Goal: Information Seeking & Learning: Learn about a topic

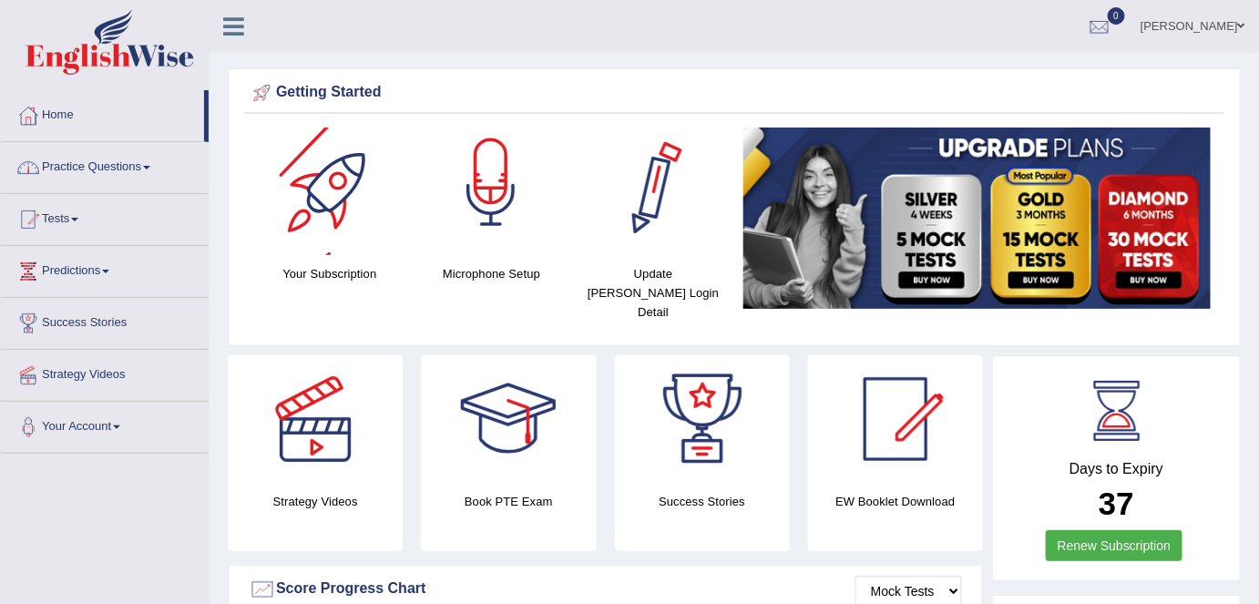
click at [117, 173] on link "Practice Questions" at bounding box center [105, 165] width 208 height 46
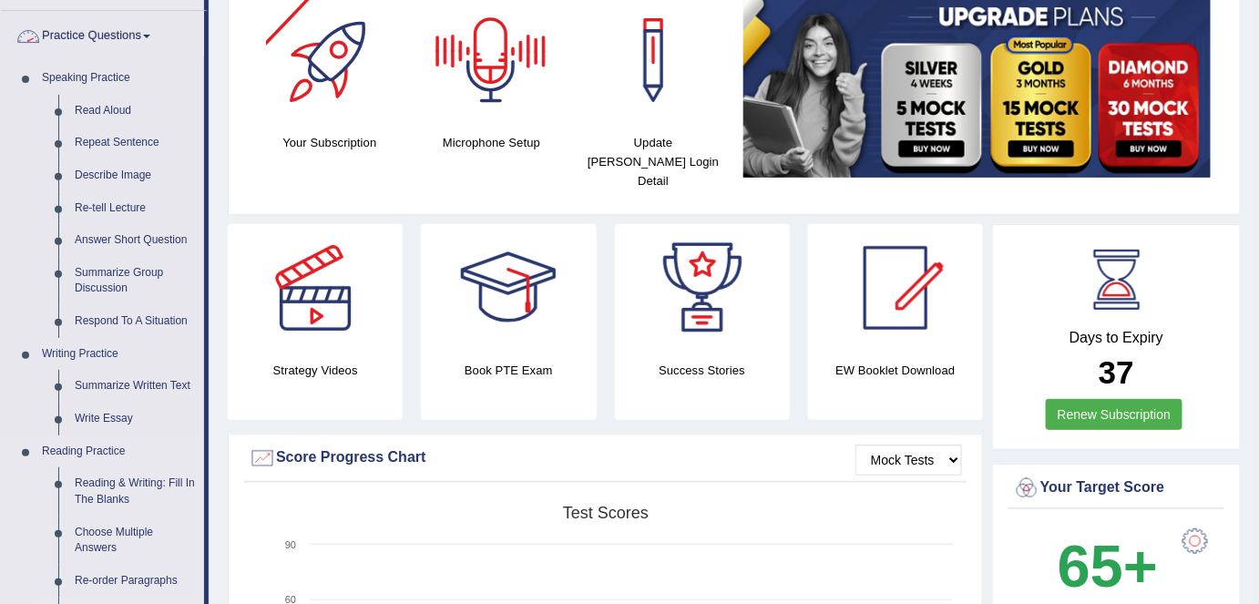
scroll to position [331, 0]
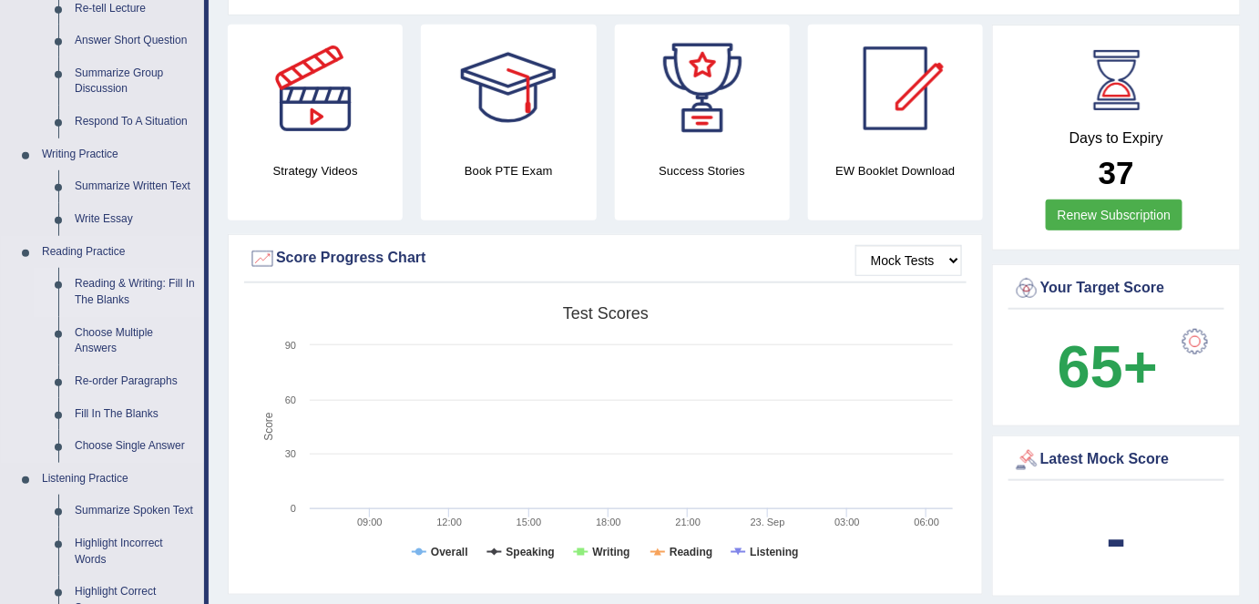
click at [118, 307] on link "Reading & Writing: Fill In The Blanks" at bounding box center [135, 292] width 138 height 48
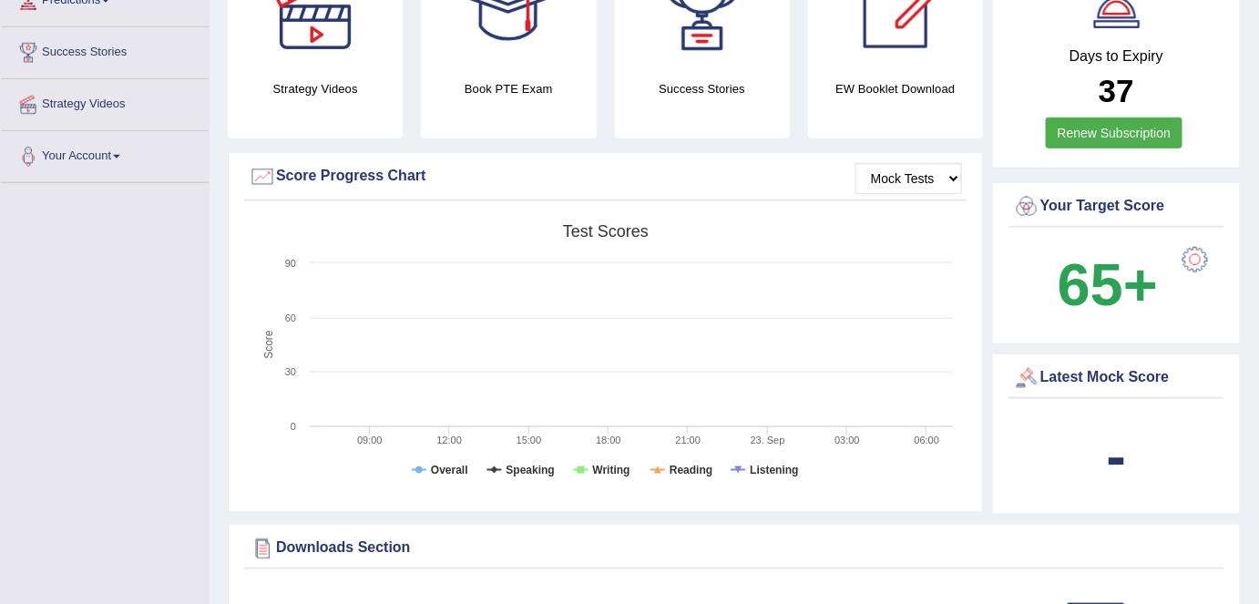
scroll to position [534, 0]
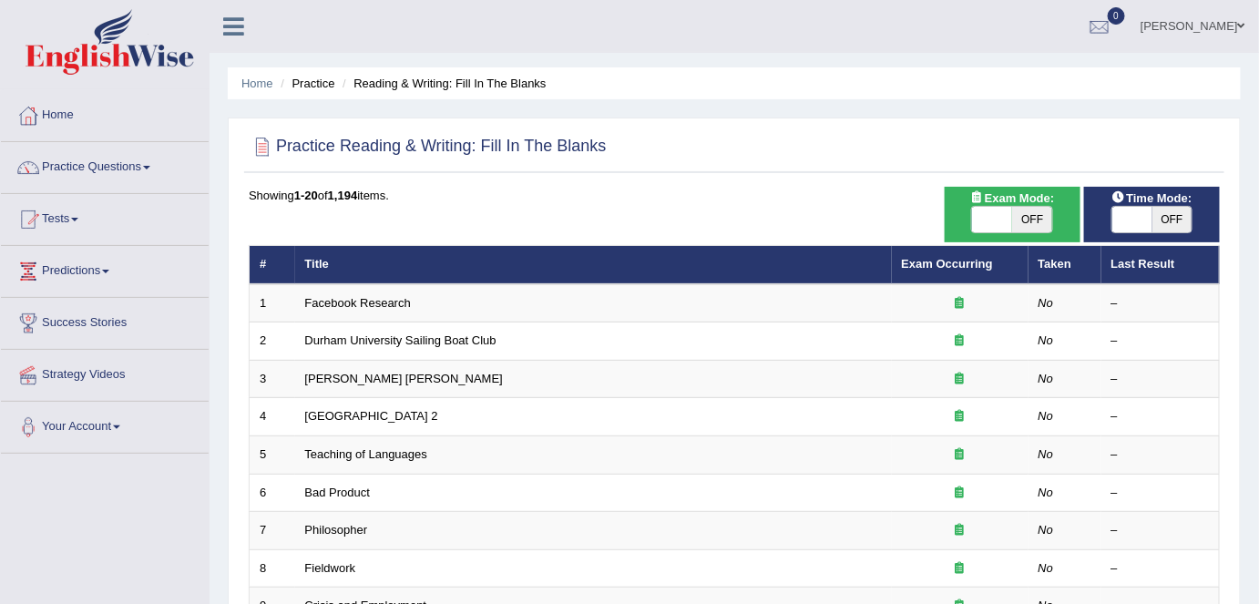
click at [1036, 216] on span "OFF" at bounding box center [1032, 220] width 40 height 26
checkbox input "true"
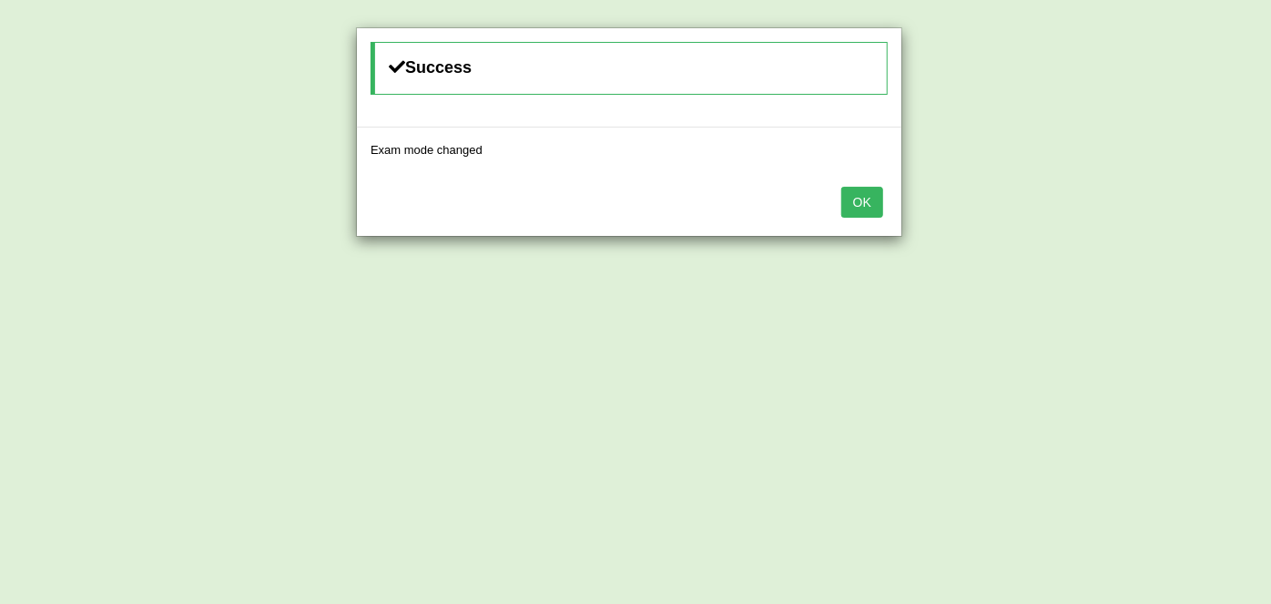
click at [878, 208] on button "OK" at bounding box center [863, 202] width 42 height 31
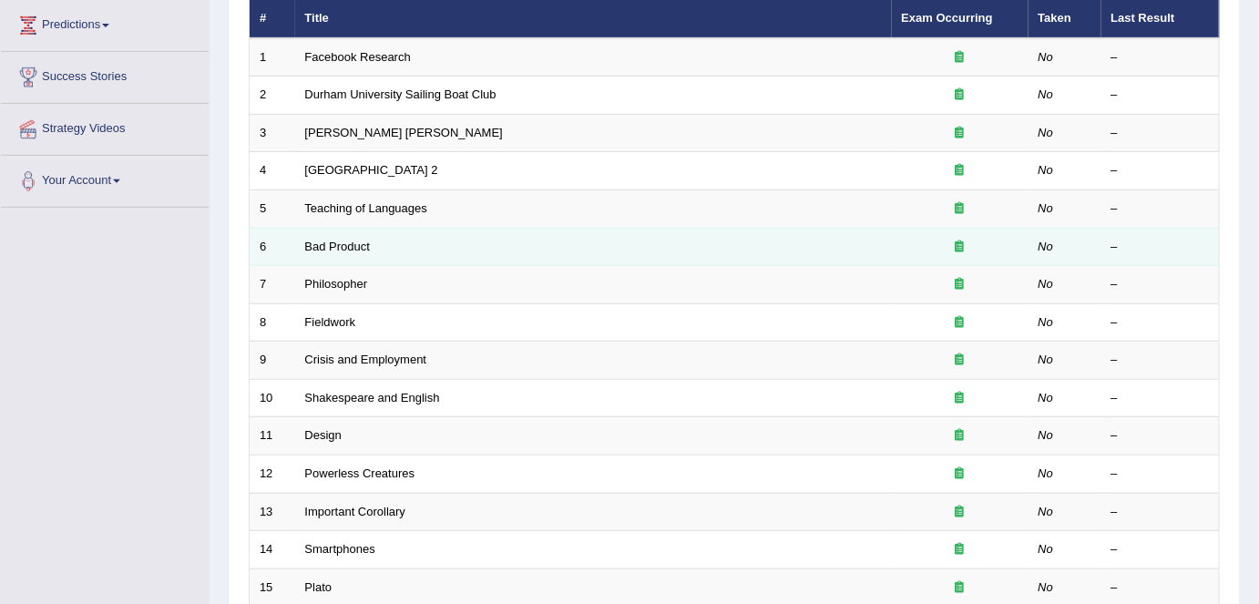
scroll to position [248, 0]
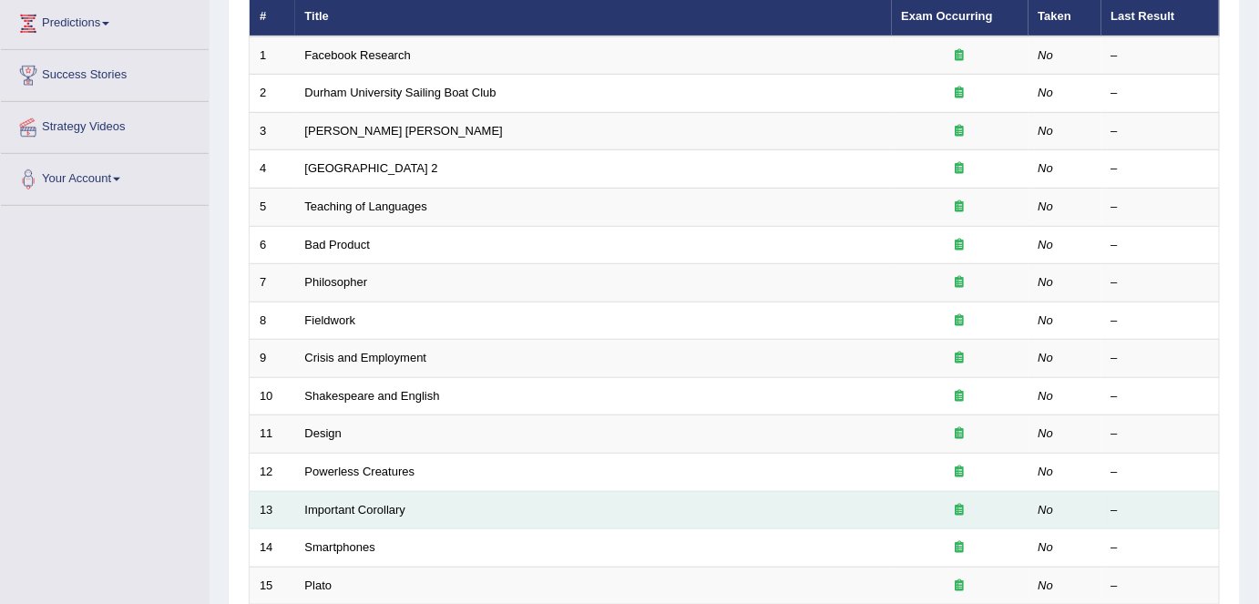
click at [352, 512] on td "Important Corollary" at bounding box center [593, 510] width 597 height 38
click at [356, 503] on link "Important Corollary" at bounding box center [355, 510] width 101 height 14
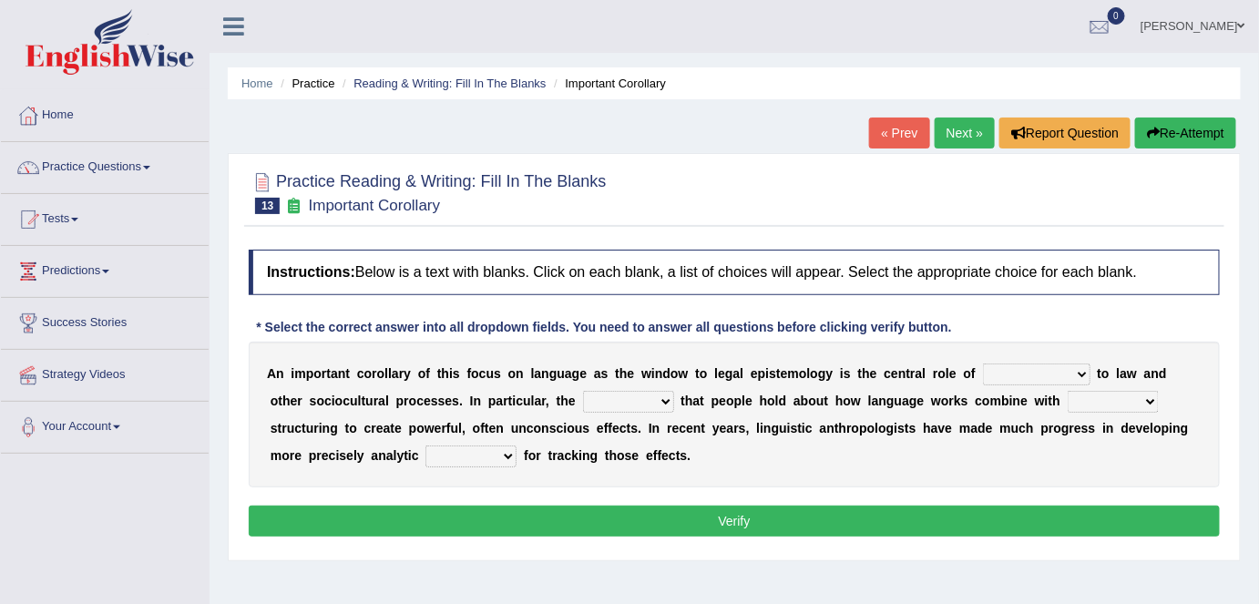
drag, startPoint x: 612, startPoint y: 393, endPoint x: 615, endPoint y: 408, distance: 15.7
click at [614, 393] on select "deviation besmirch consent ideas" at bounding box center [628, 402] width 91 height 22
select select "ideas"
click at [583, 391] on select "deviation besmirch consent ideas" at bounding box center [628, 402] width 91 height 22
click at [991, 377] on select "discourse epoch dialect acquaintance" at bounding box center [1036, 374] width 107 height 22
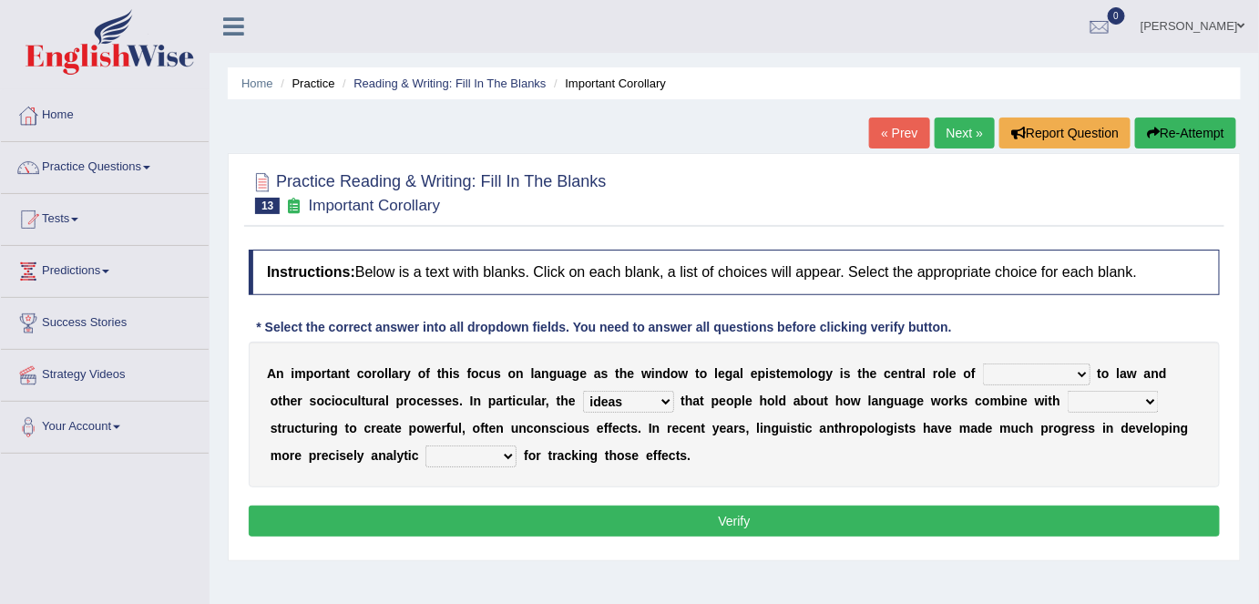
select select "discourse"
click at [983, 363] on select "discourse epoch dialect acquaintance" at bounding box center [1036, 374] width 107 height 22
click at [1110, 403] on select "mandatory linguistic legitimate customary" at bounding box center [1112, 402] width 91 height 22
select select "mandatory"
click at [1067, 391] on select "mandatory linguistic legitimate customary" at bounding box center [1112, 402] width 91 height 22
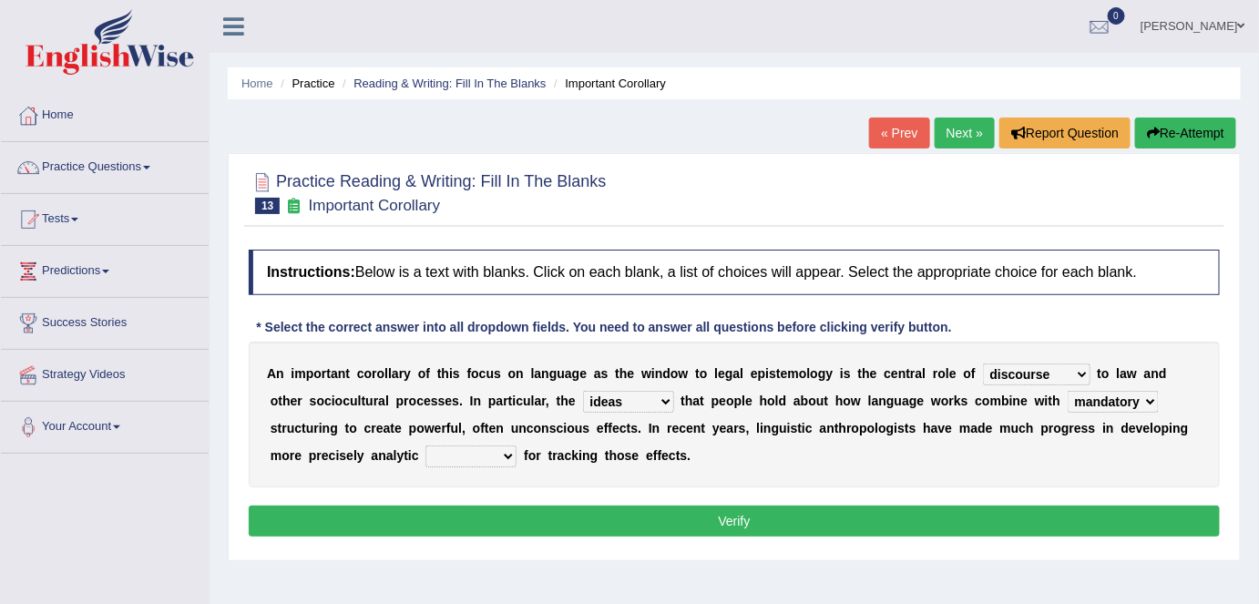
click at [471, 455] on select "tools appetite albums stroke" at bounding box center [470, 456] width 91 height 22
select select "appetite"
click at [425, 445] on select "tools appetite albums stroke" at bounding box center [470, 456] width 91 height 22
click at [605, 514] on button "Verify" at bounding box center [734, 520] width 971 height 31
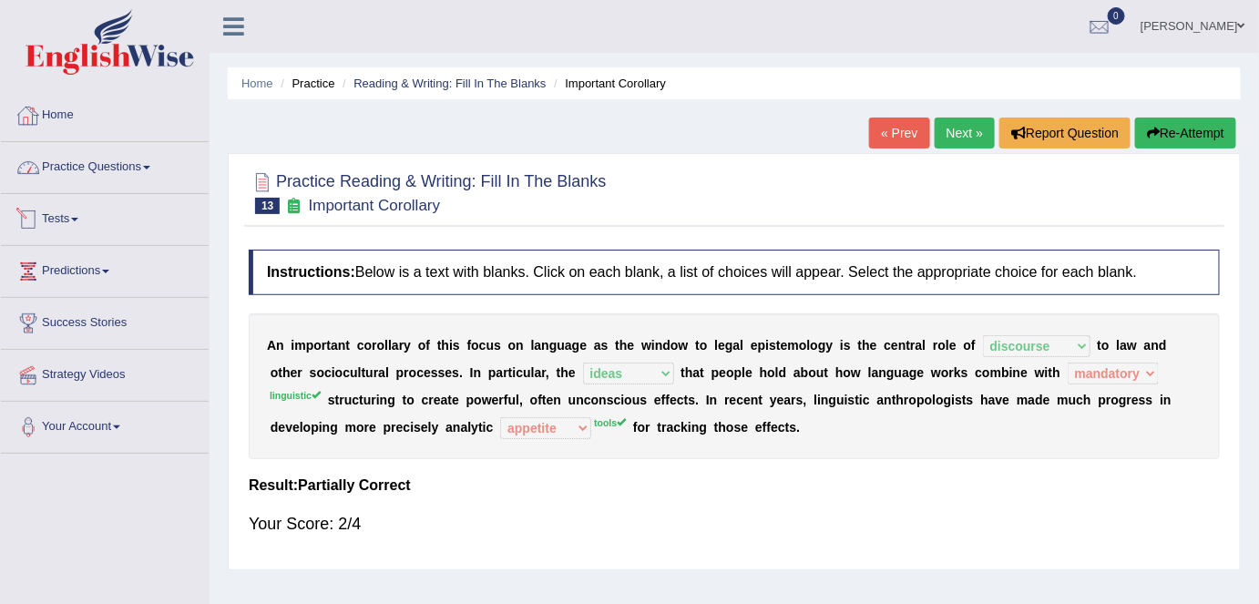
drag, startPoint x: 102, startPoint y: 127, endPoint x: 145, endPoint y: 112, distance: 45.2
click at [102, 127] on link "Home" at bounding box center [105, 113] width 208 height 46
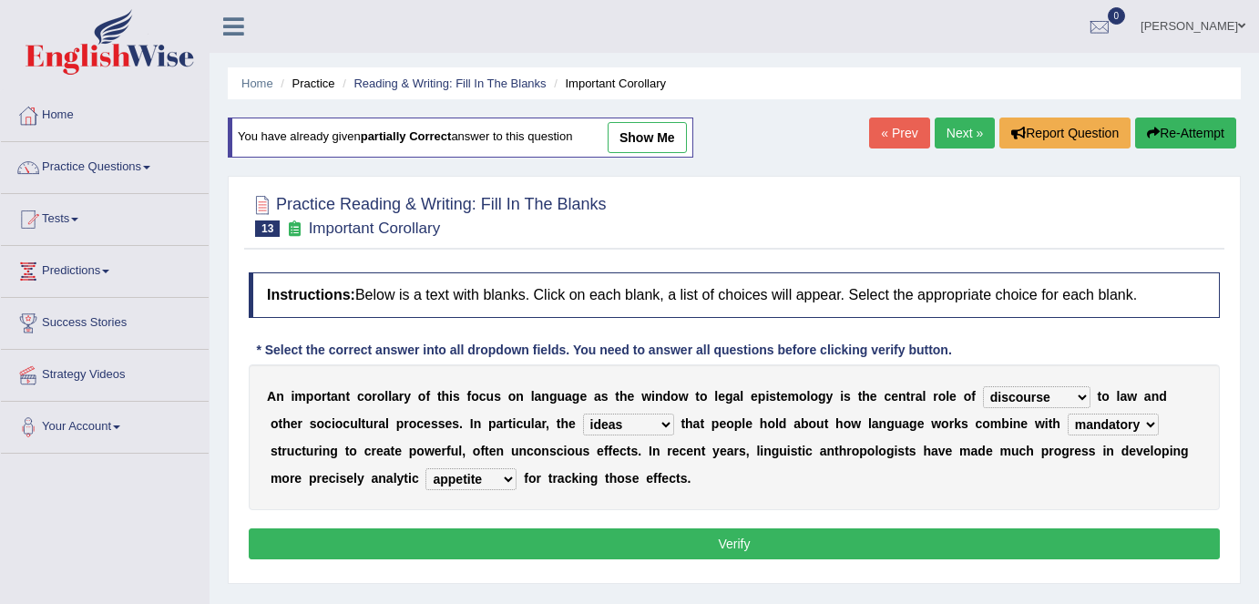
select select "discourse"
select select "ideas"
select select "mandatory"
select select "appetite"
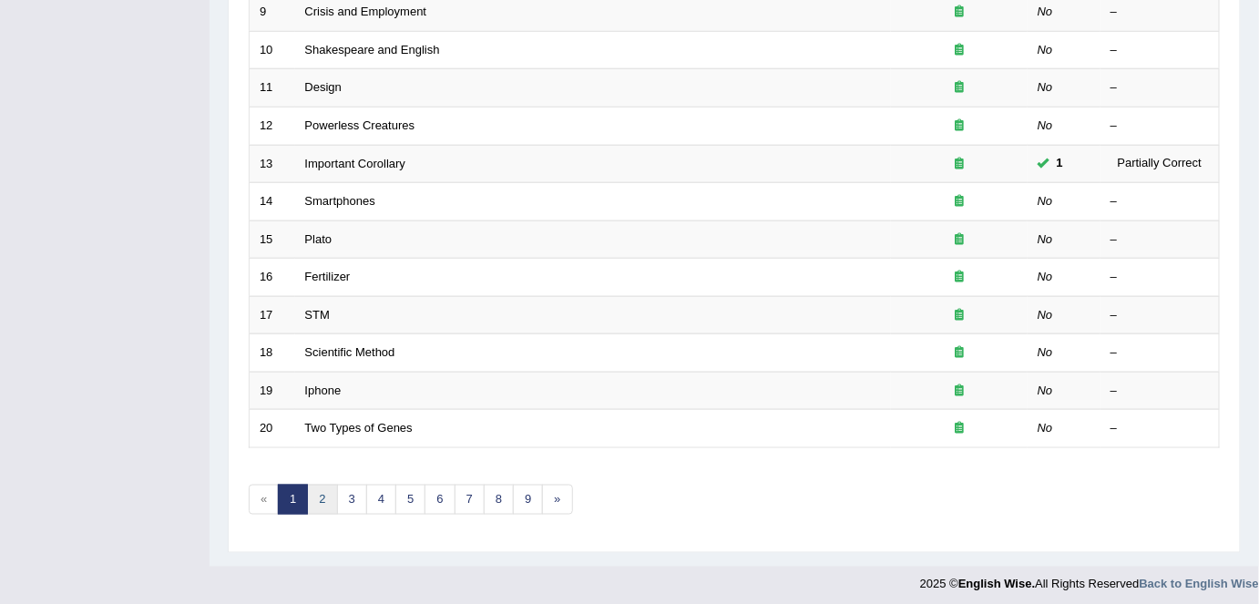
click at [321, 494] on link "2" at bounding box center [322, 500] width 30 height 30
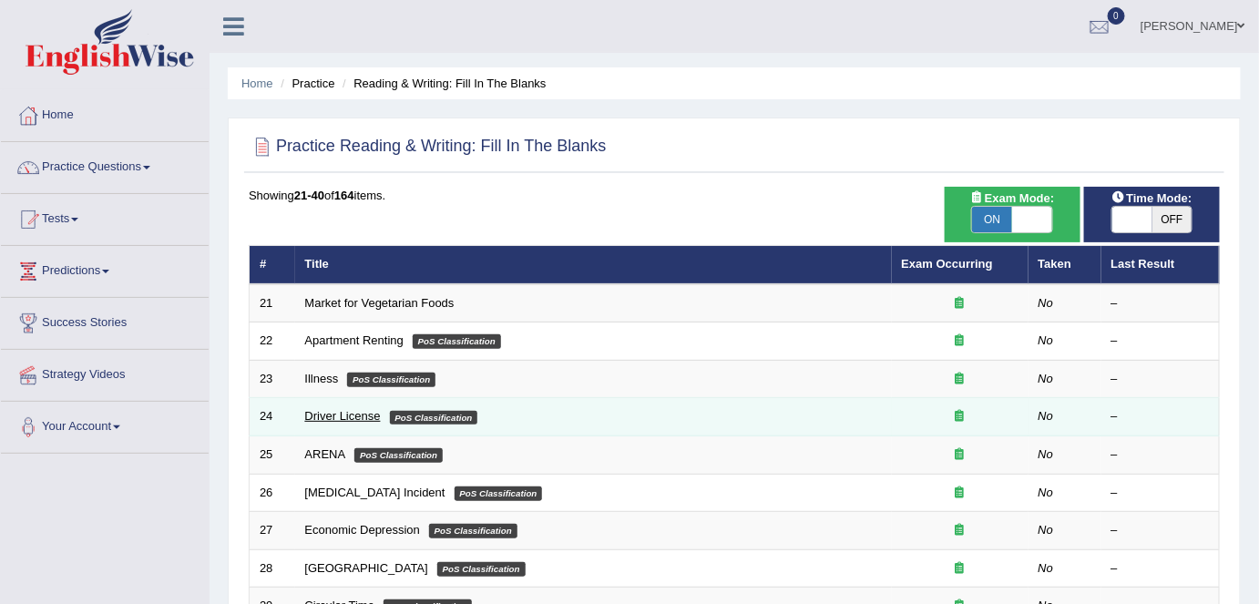
click at [328, 411] on link "Driver License" at bounding box center [343, 416] width 76 height 14
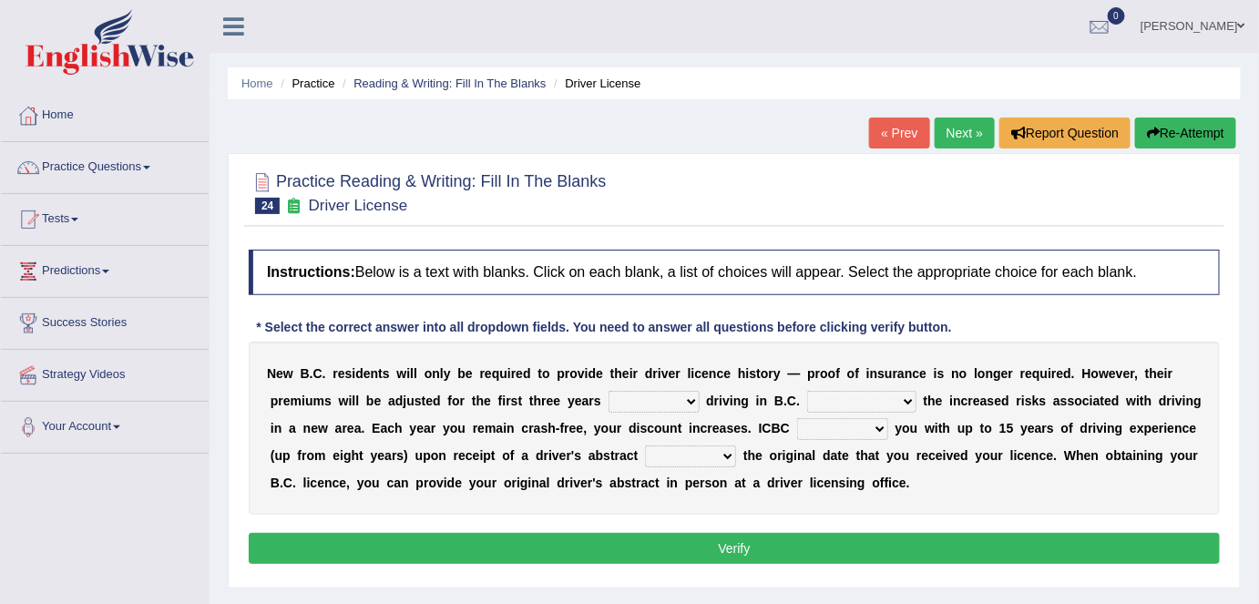
drag, startPoint x: 665, startPoint y: 393, endPoint x: 668, endPoint y: 409, distance: 16.6
click at [665, 393] on select "within among against of" at bounding box center [653, 402] width 91 height 22
select select "within"
click at [608, 391] on select "within among against of" at bounding box center [653, 402] width 91 height 22
click at [881, 405] on select "depending on as for due to thanks to" at bounding box center [861, 402] width 109 height 22
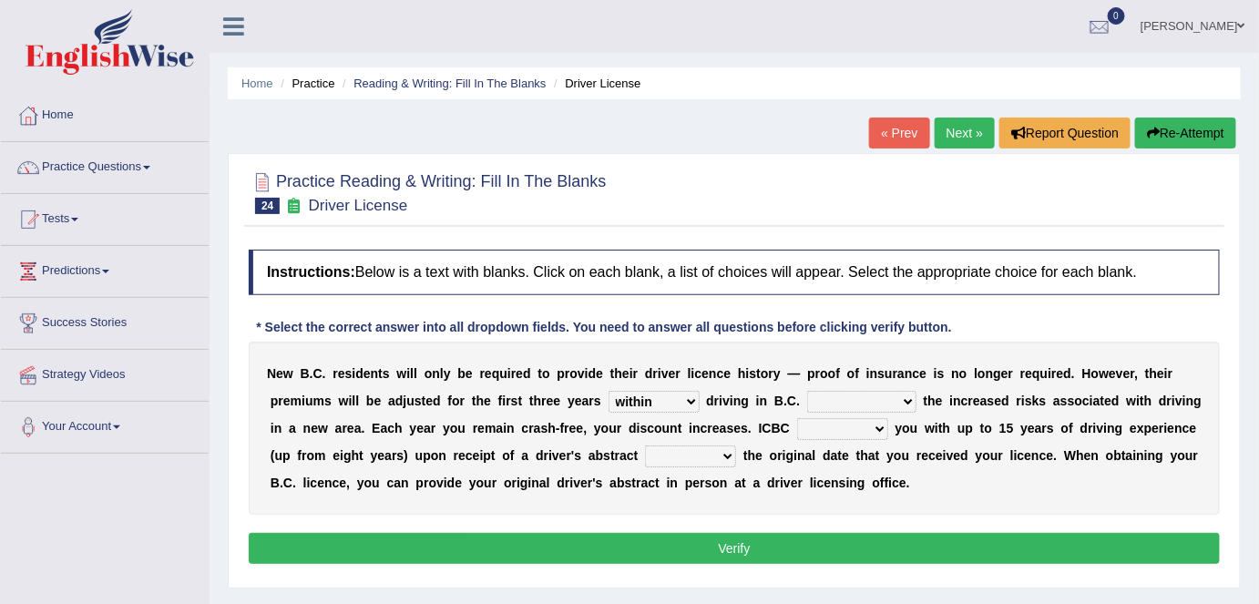
select select "as for"
click at [807, 391] on select "depending on as for due to thanks to" at bounding box center [861, 402] width 109 height 22
drag, startPoint x: 835, startPoint y: 423, endPoint x: 835, endPoint y: 435, distance: 11.8
click at [835, 426] on select "credited crediting credit will credit" at bounding box center [842, 429] width 91 height 22
select select "credited"
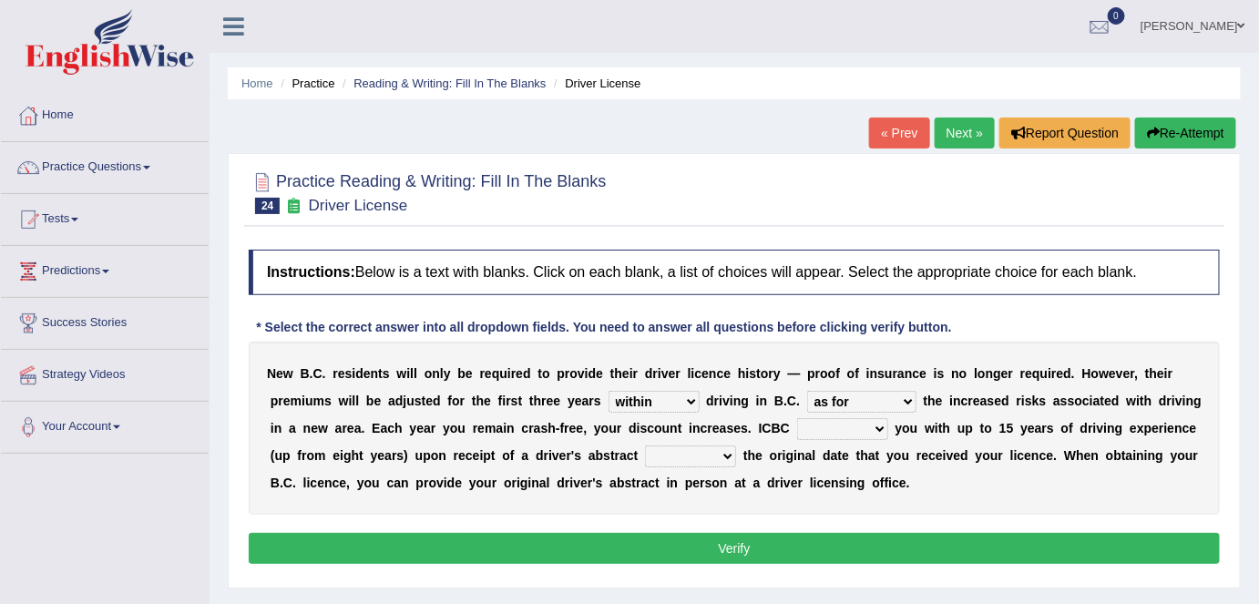
click at [797, 418] on select "credited crediting credit will credit" at bounding box center [842, 429] width 91 height 22
click at [685, 452] on select "showing show shows shown" at bounding box center [690, 456] width 91 height 22
click at [645, 445] on select "showing show shows shown" at bounding box center [690, 456] width 91 height 22
click at [692, 459] on select "showing show shows shown" at bounding box center [690, 456] width 91 height 22
select select "showing"
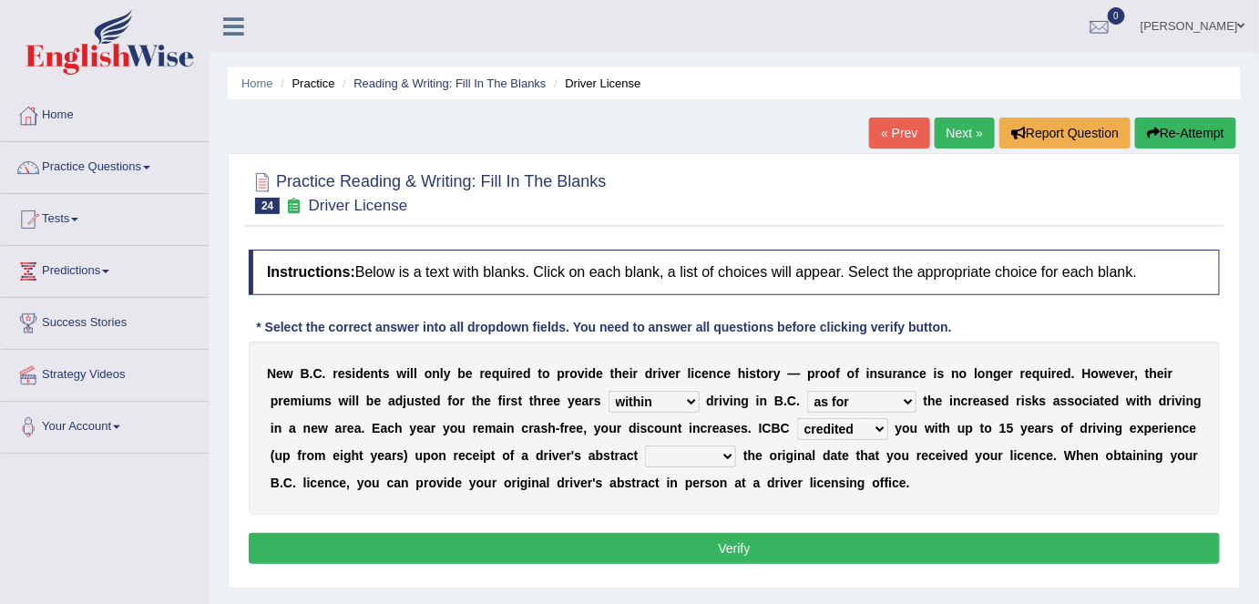
click at [645, 445] on select "showing show shows shown" at bounding box center [690, 456] width 91 height 22
click at [755, 542] on button "Verify" at bounding box center [734, 548] width 971 height 31
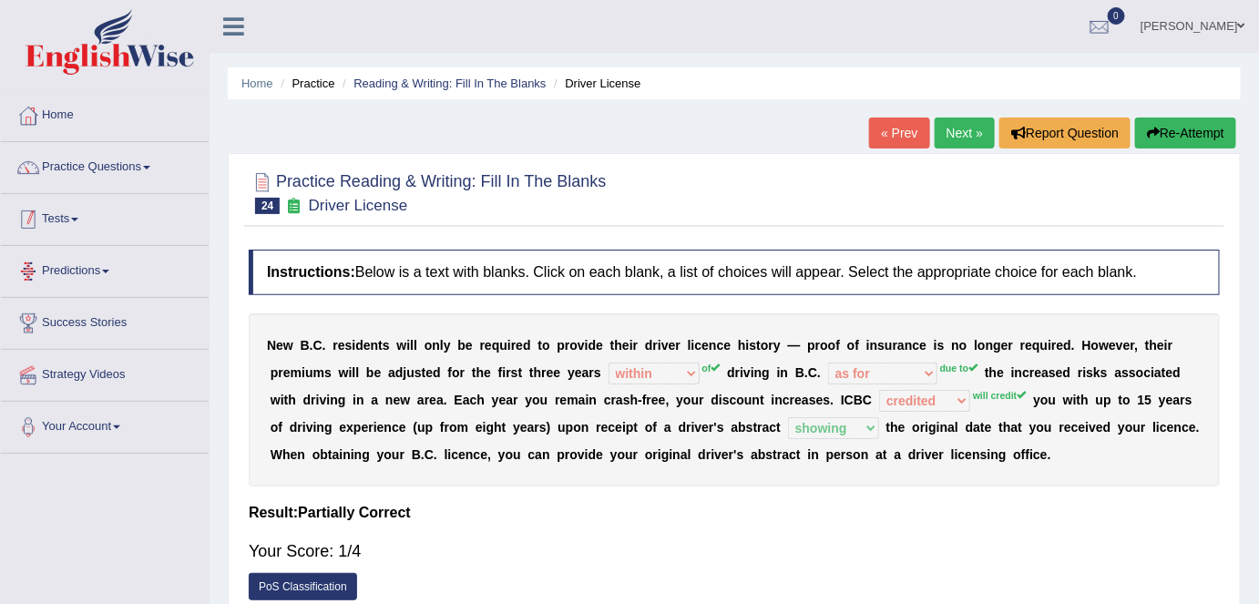
click at [0, 173] on div "Home Practice Questions Speaking Practice Read Aloud Repeat Sentence Describe I…" at bounding box center [104, 271] width 235 height 363
click at [36, 175] on div at bounding box center [28, 167] width 27 height 27
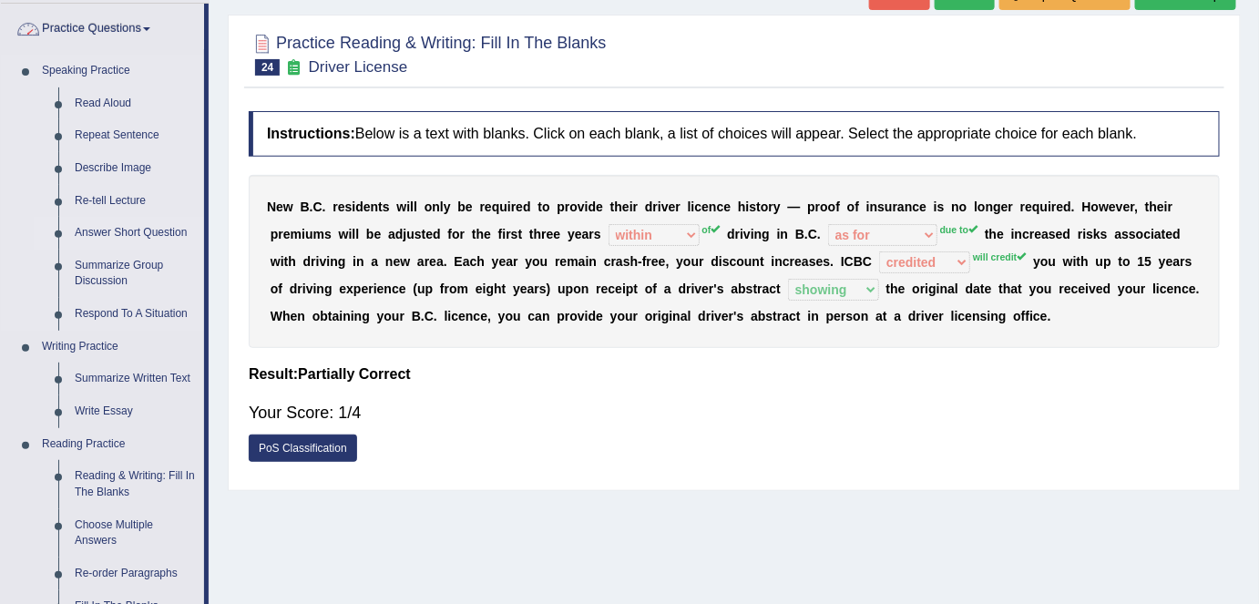
scroll to position [165, 0]
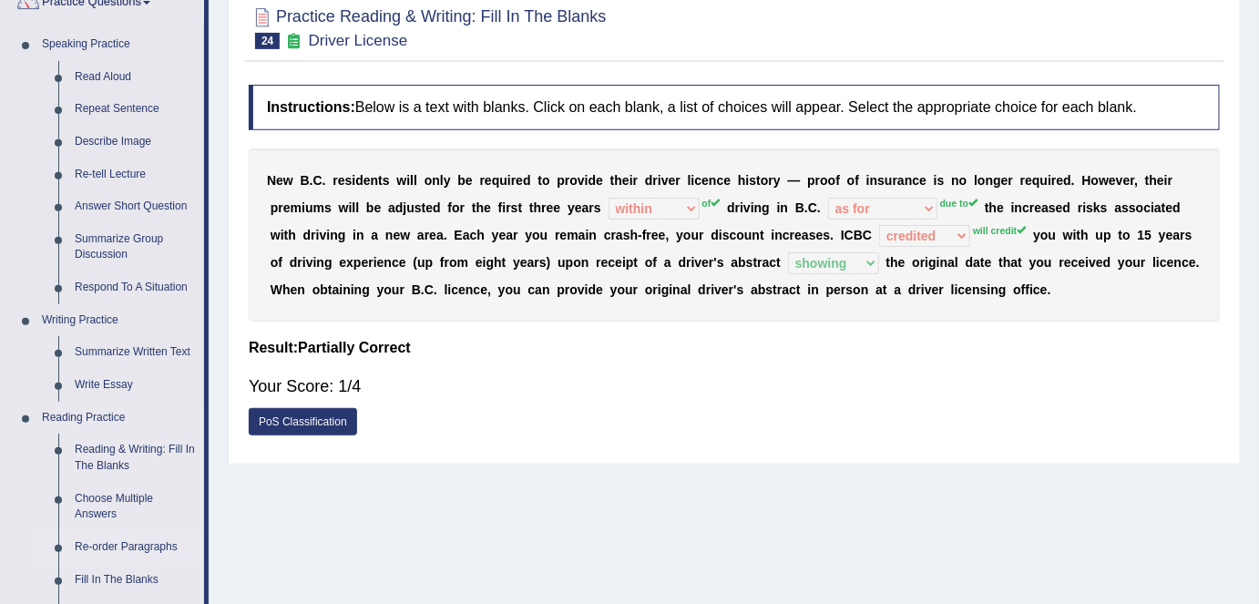
click at [114, 543] on link "Re-order Paragraphs" at bounding box center [135, 547] width 138 height 33
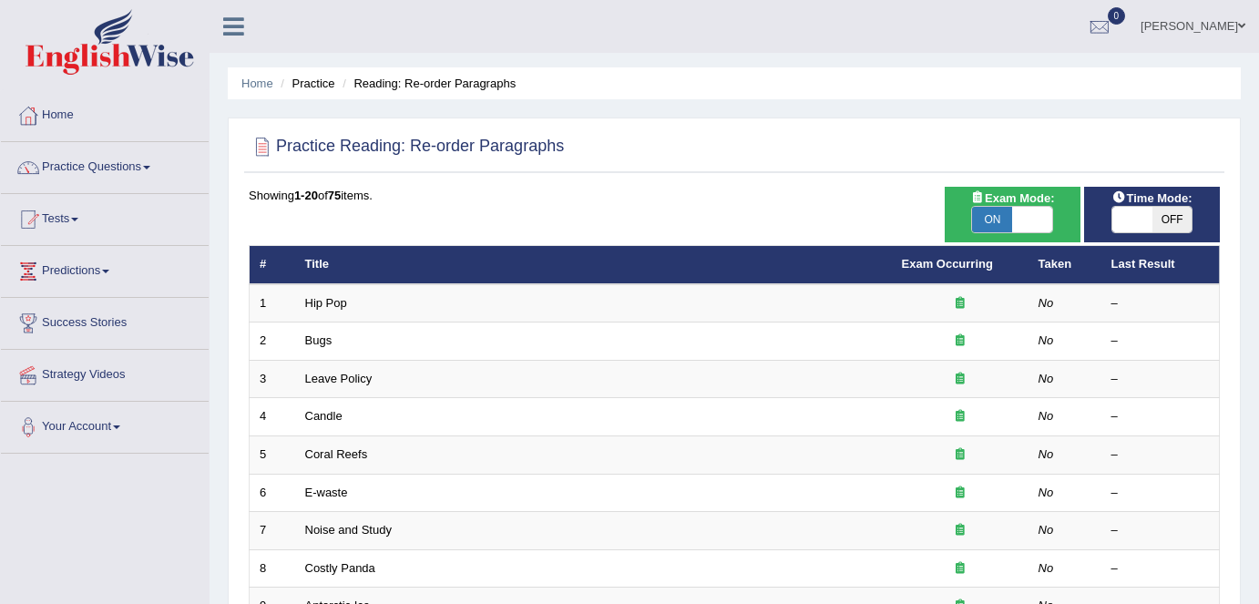
click at [909, 262] on link "Exam Occurring" at bounding box center [947, 264] width 91 height 14
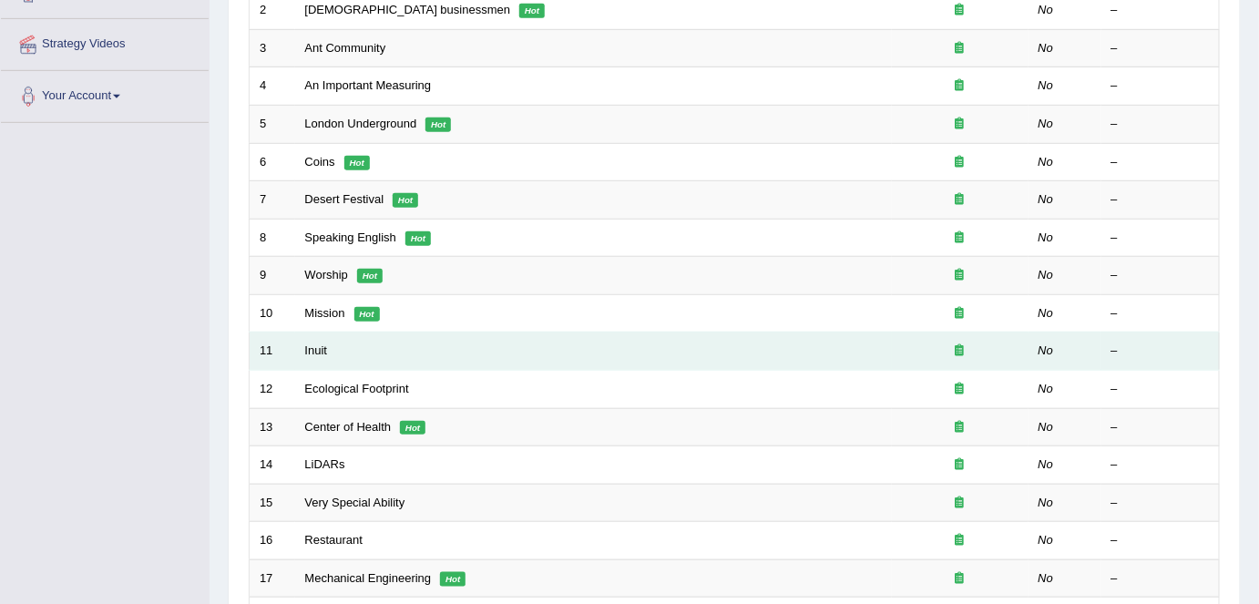
click at [313, 335] on td "Inuit" at bounding box center [593, 351] width 597 height 38
click at [314, 343] on link "Inuit" at bounding box center [316, 350] width 23 height 14
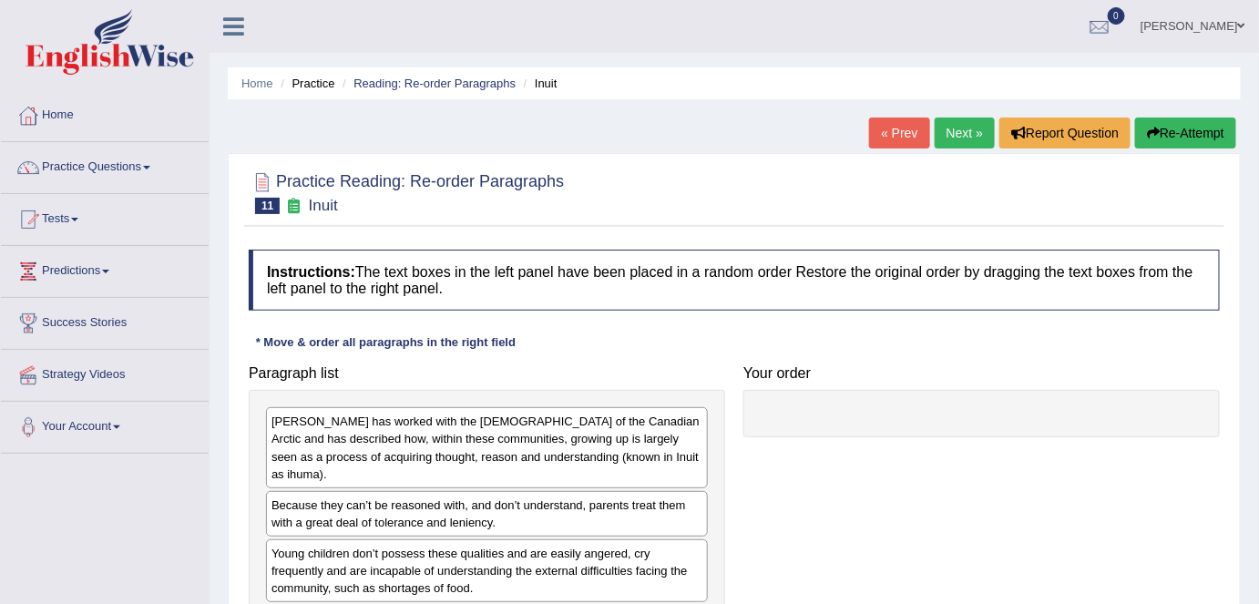
click at [958, 134] on link "Next »" at bounding box center [964, 132] width 60 height 31
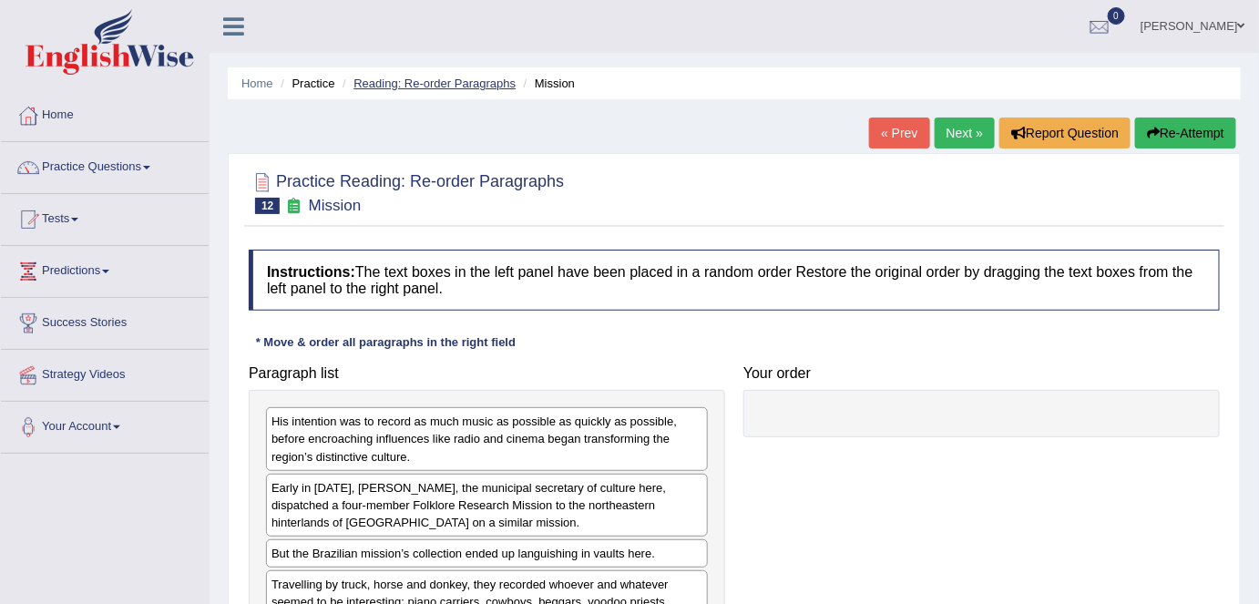
click at [496, 83] on link "Reading: Re-order Paragraphs" at bounding box center [434, 84] width 162 height 14
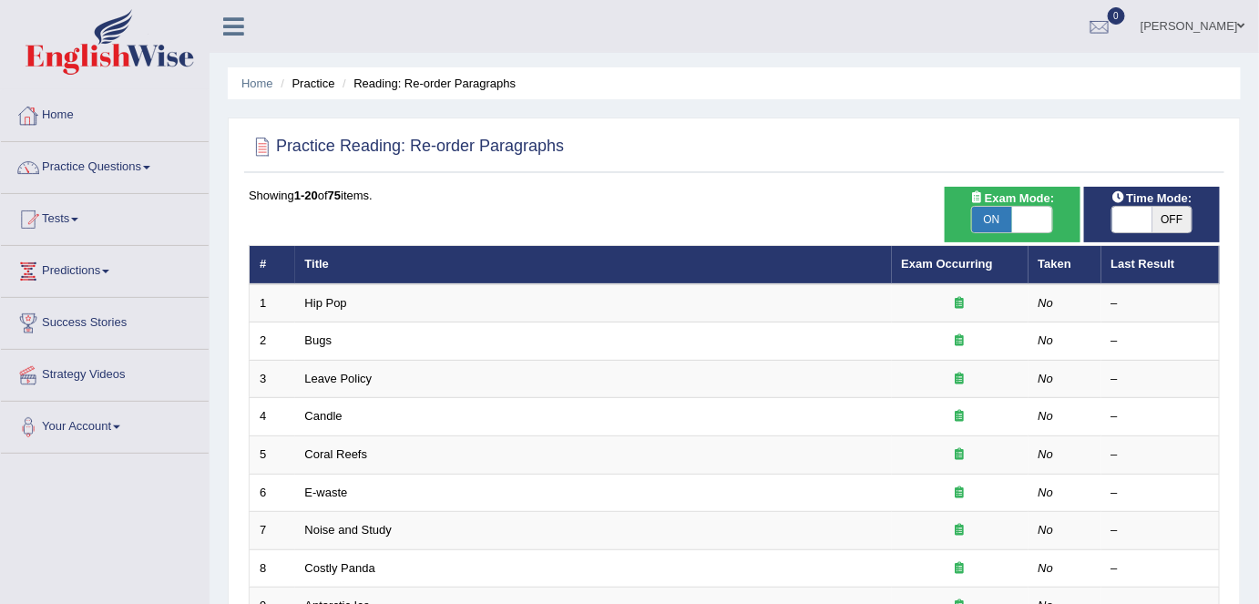
click at [155, 119] on link "Home" at bounding box center [105, 113] width 208 height 46
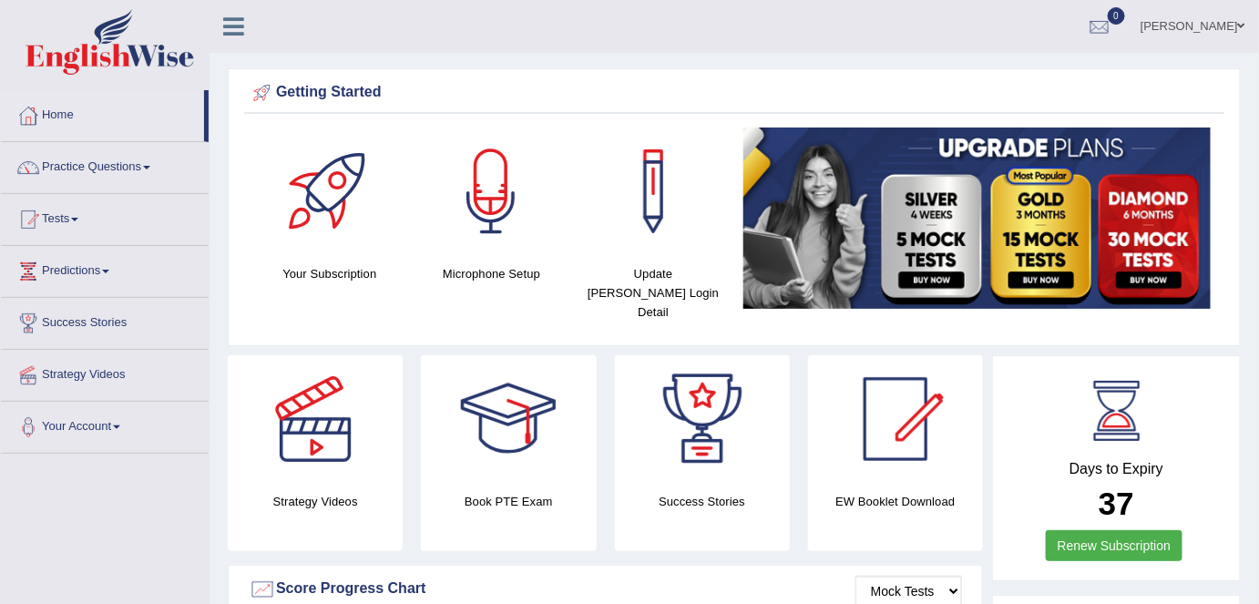
click at [1178, 27] on link "Mabel Domingo" at bounding box center [1193, 23] width 132 height 47
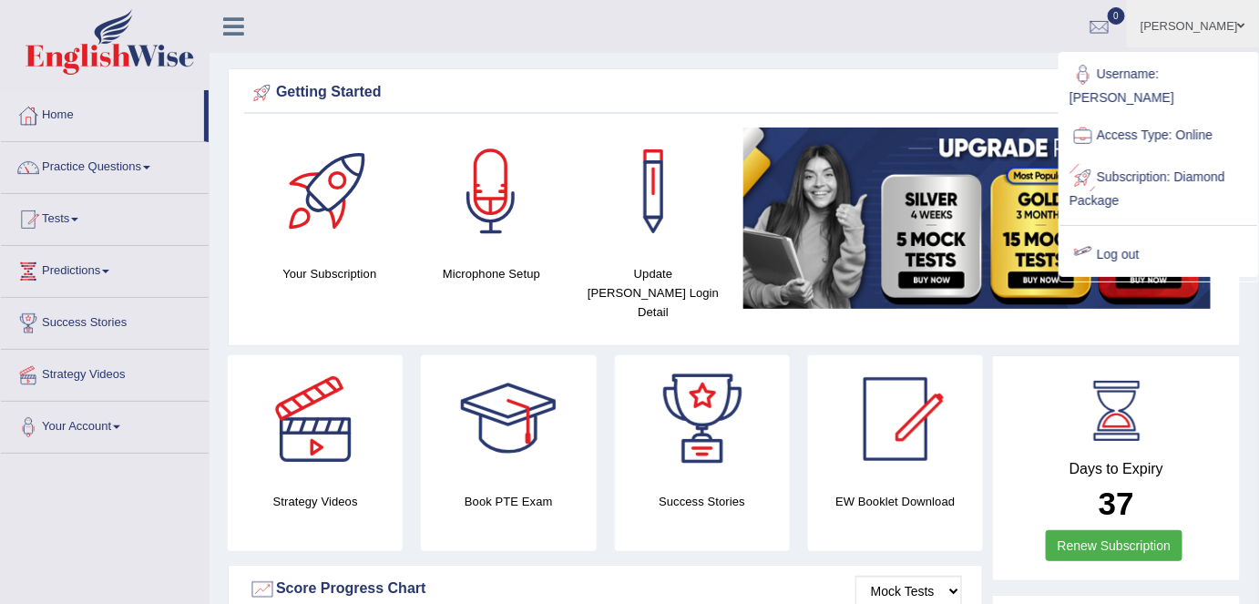
click at [1154, 237] on link "Log out" at bounding box center [1158, 255] width 197 height 42
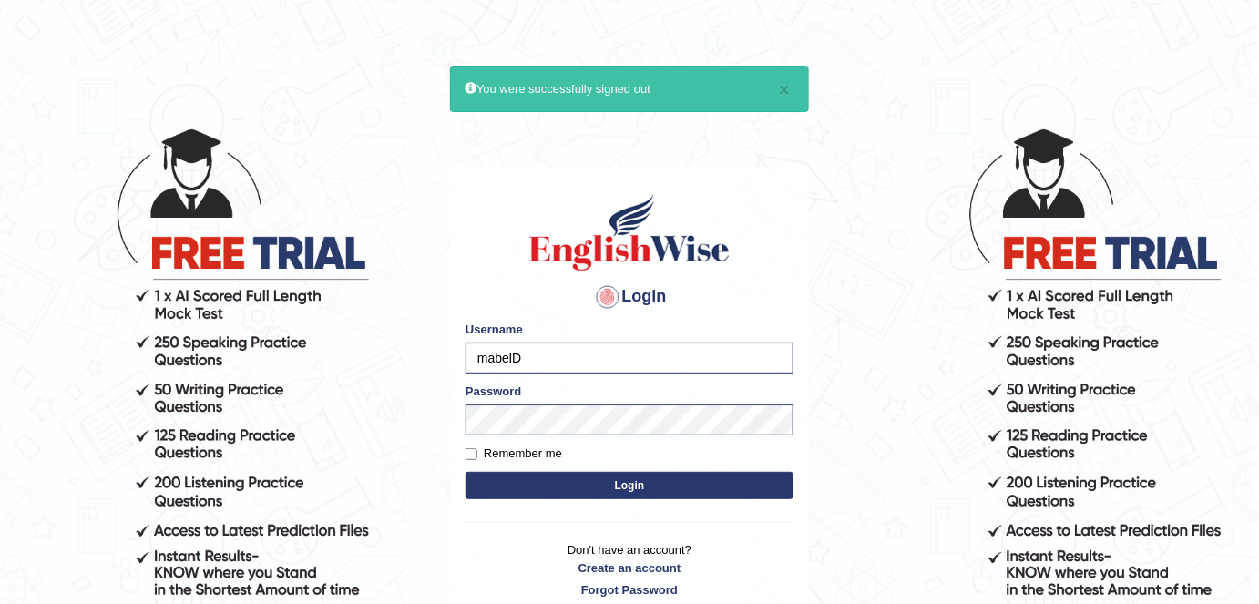
drag, startPoint x: 525, startPoint y: 359, endPoint x: 471, endPoint y: 356, distance: 53.8
click at [471, 356] on input "mabelD" at bounding box center [629, 357] width 328 height 31
type input "shail123"
click at [528, 453] on label "Remember me" at bounding box center [513, 453] width 97 height 18
click at [477, 453] on input "Remember me" at bounding box center [471, 454] width 12 height 12
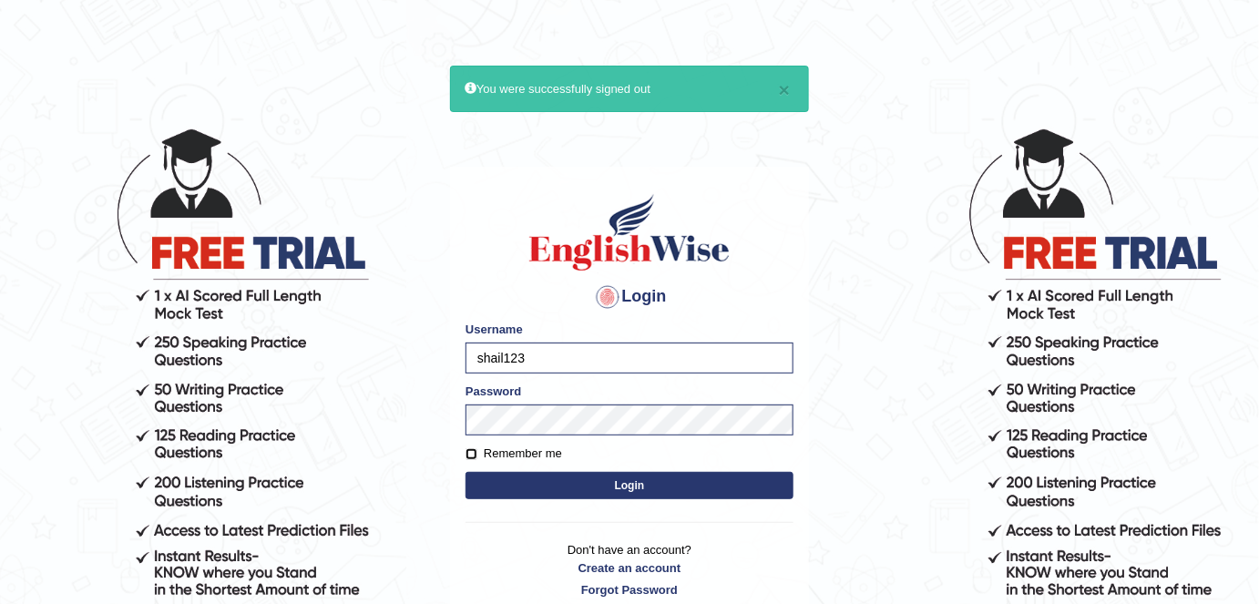
checkbox input "true"
click at [549, 479] on button "Login" at bounding box center [629, 485] width 328 height 27
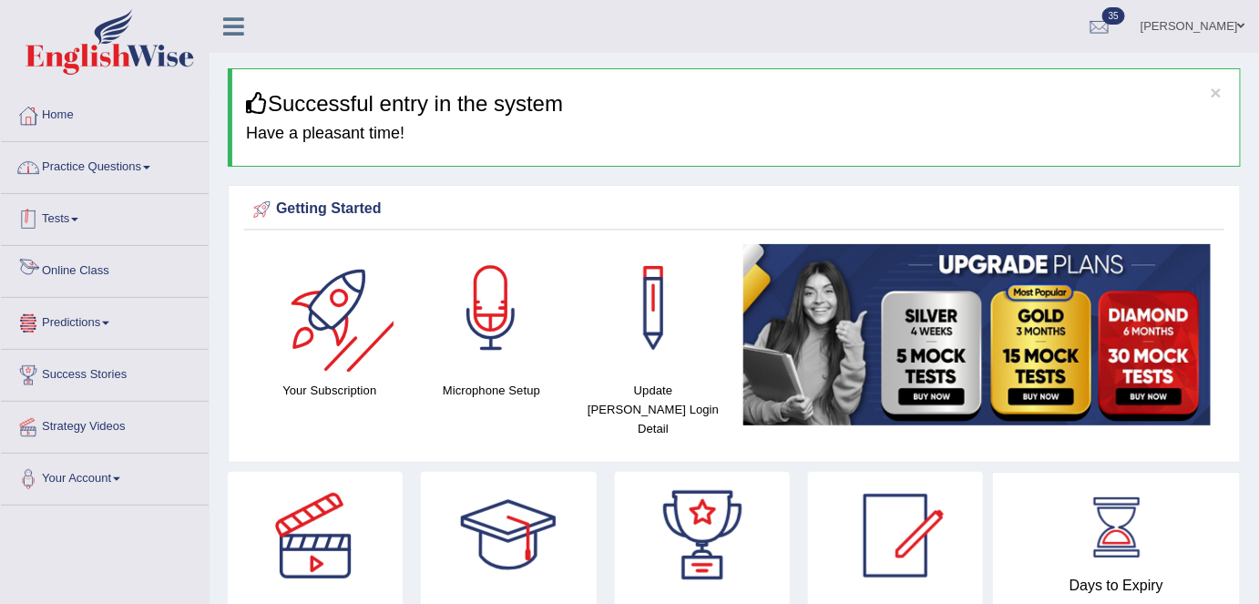
drag, startPoint x: 144, startPoint y: 175, endPoint x: 137, endPoint y: 231, distance: 56.9
click at [144, 175] on link "Practice Questions" at bounding box center [105, 165] width 208 height 46
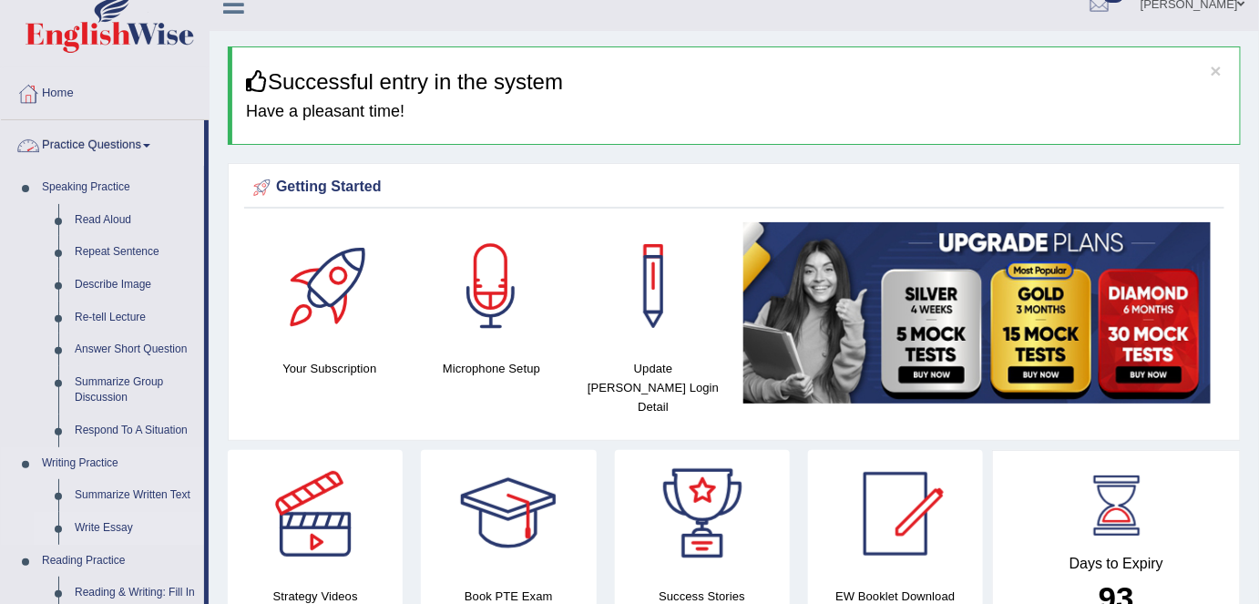
scroll to position [331, 0]
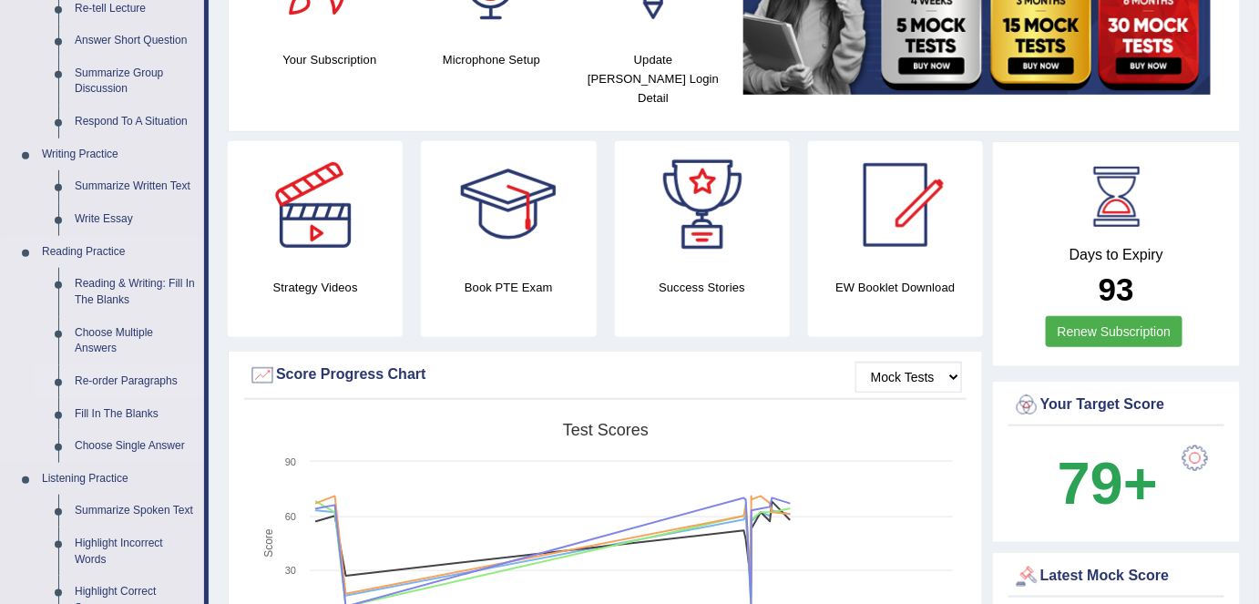
click at [128, 380] on link "Re-order Paragraphs" at bounding box center [135, 381] width 138 height 33
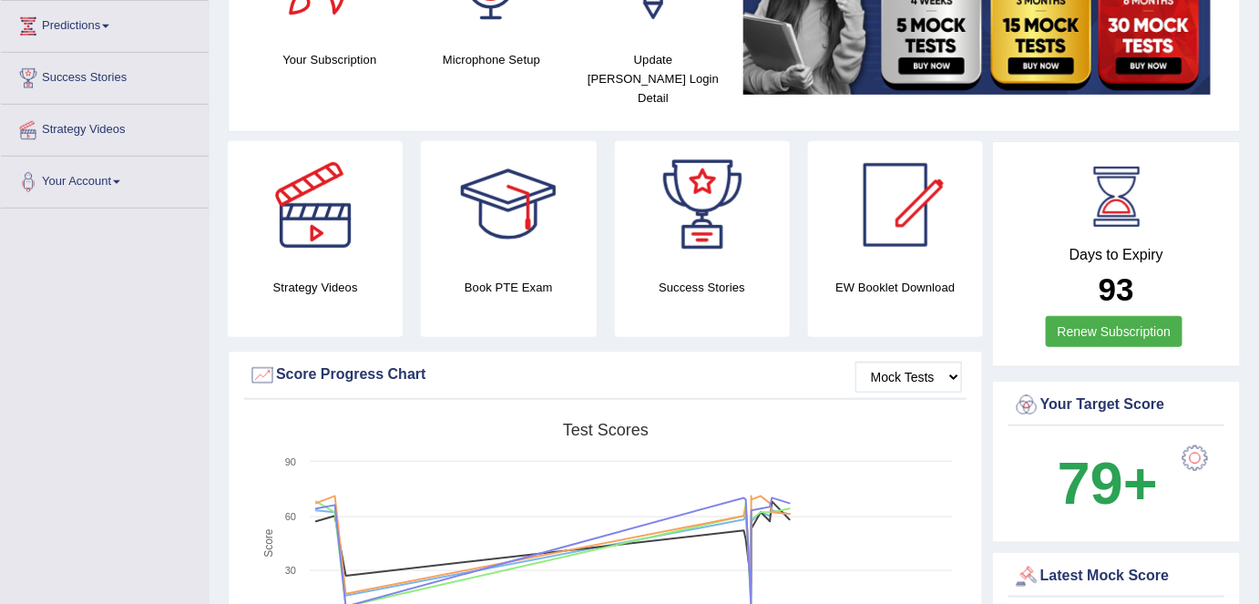
scroll to position [413, 0]
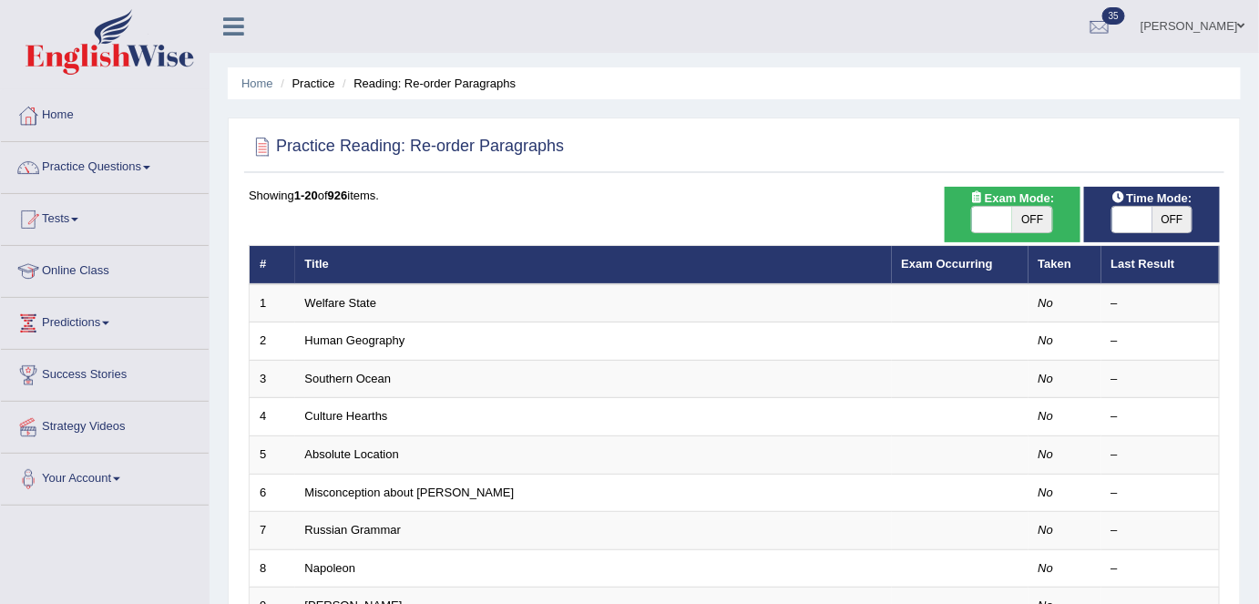
click at [1032, 213] on span "OFF" at bounding box center [1032, 220] width 40 height 26
checkbox input "true"
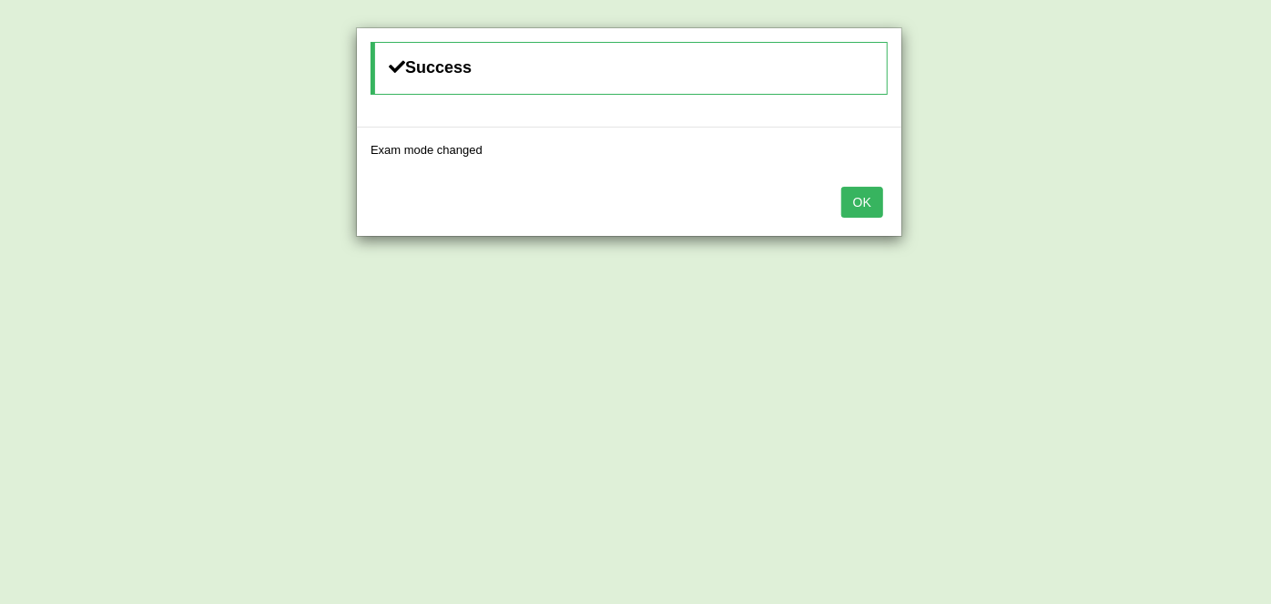
click at [868, 200] on button "OK" at bounding box center [863, 202] width 42 height 31
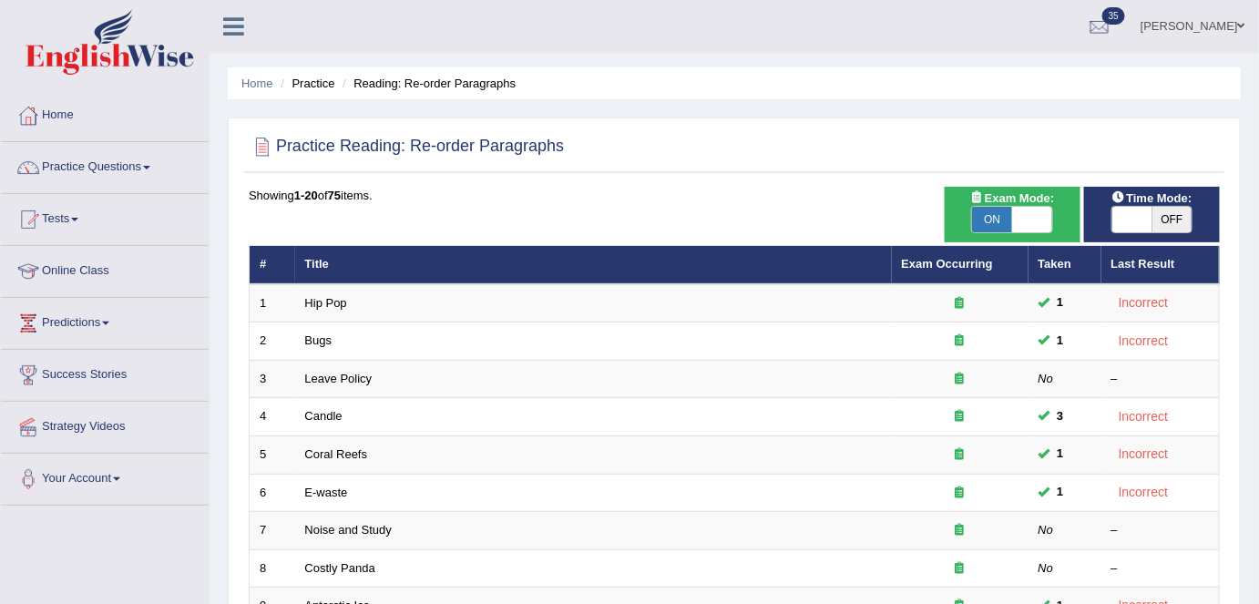
click at [928, 266] on link "Exam Occurring" at bounding box center [947, 264] width 91 height 14
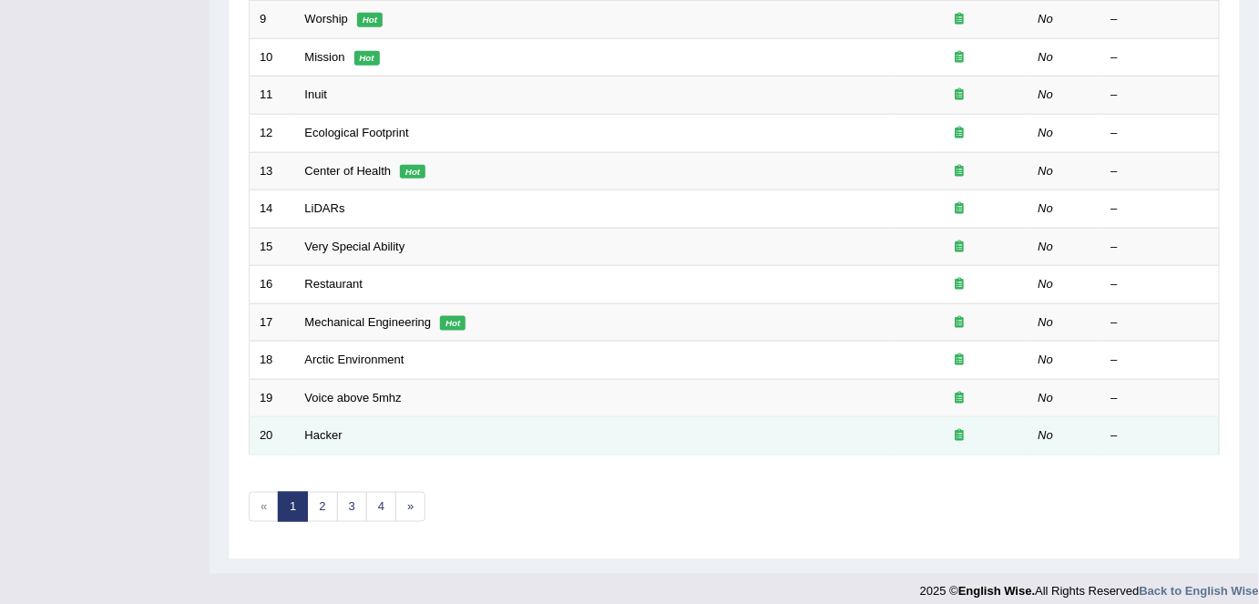
scroll to position [594, 0]
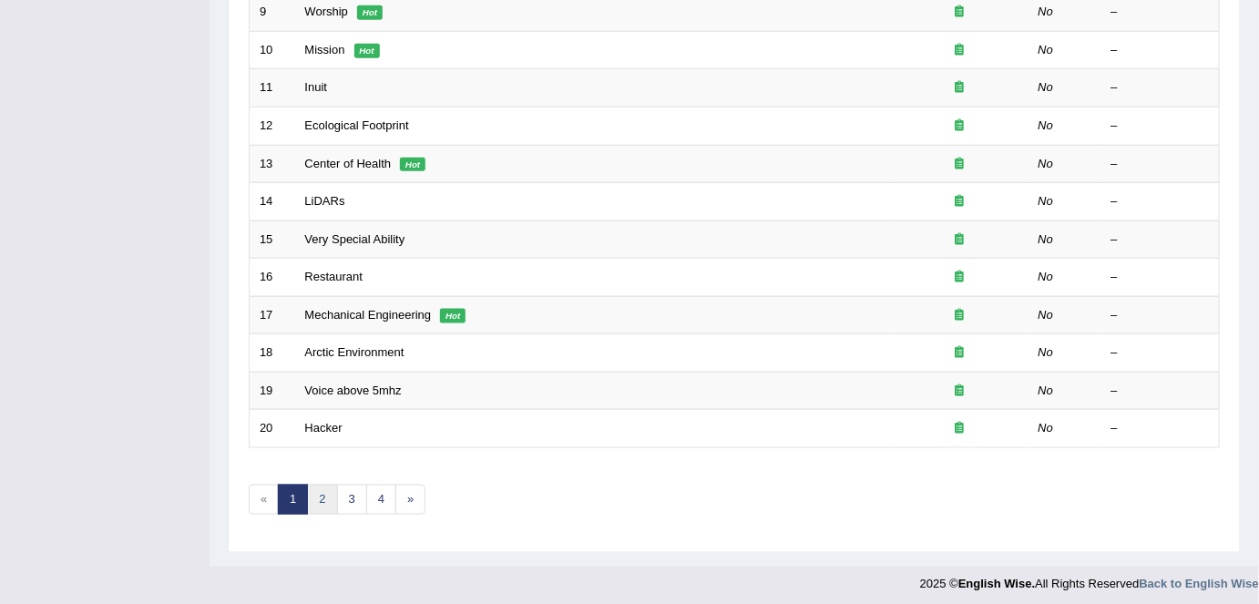
click at [328, 495] on link "2" at bounding box center [322, 500] width 30 height 30
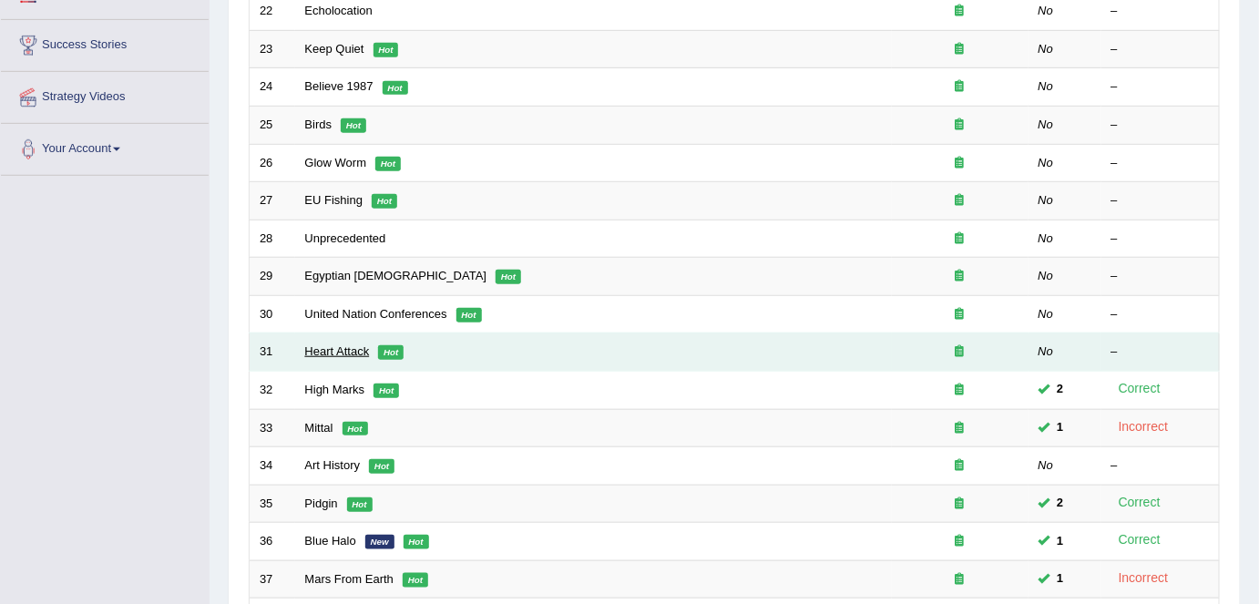
scroll to position [331, 0]
